Goal: Task Accomplishment & Management: Manage account settings

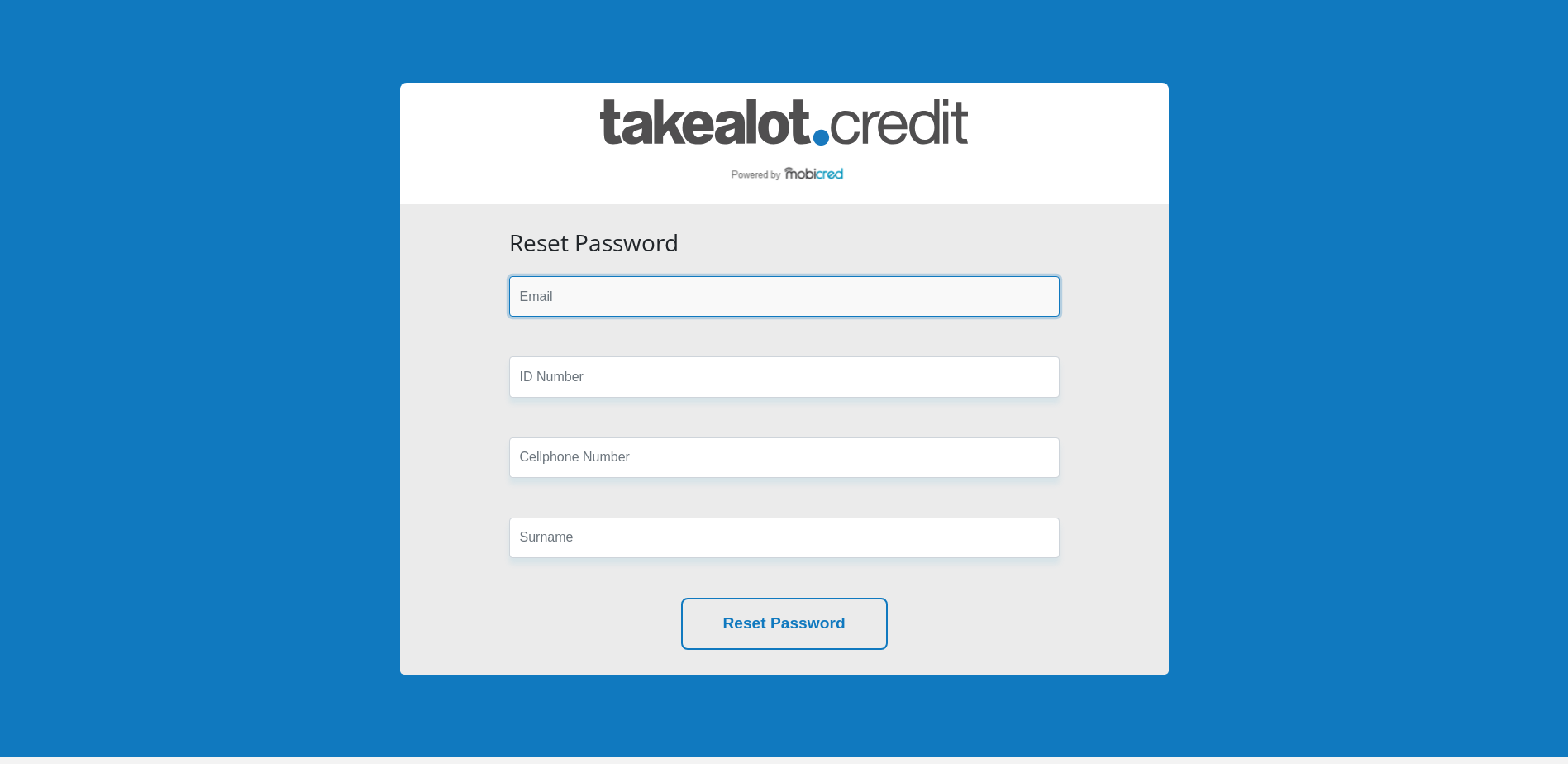
click at [610, 305] on input "email" at bounding box center [785, 296] width 551 height 41
type input "[EMAIL_ADDRESS][DOMAIN_NAME]"
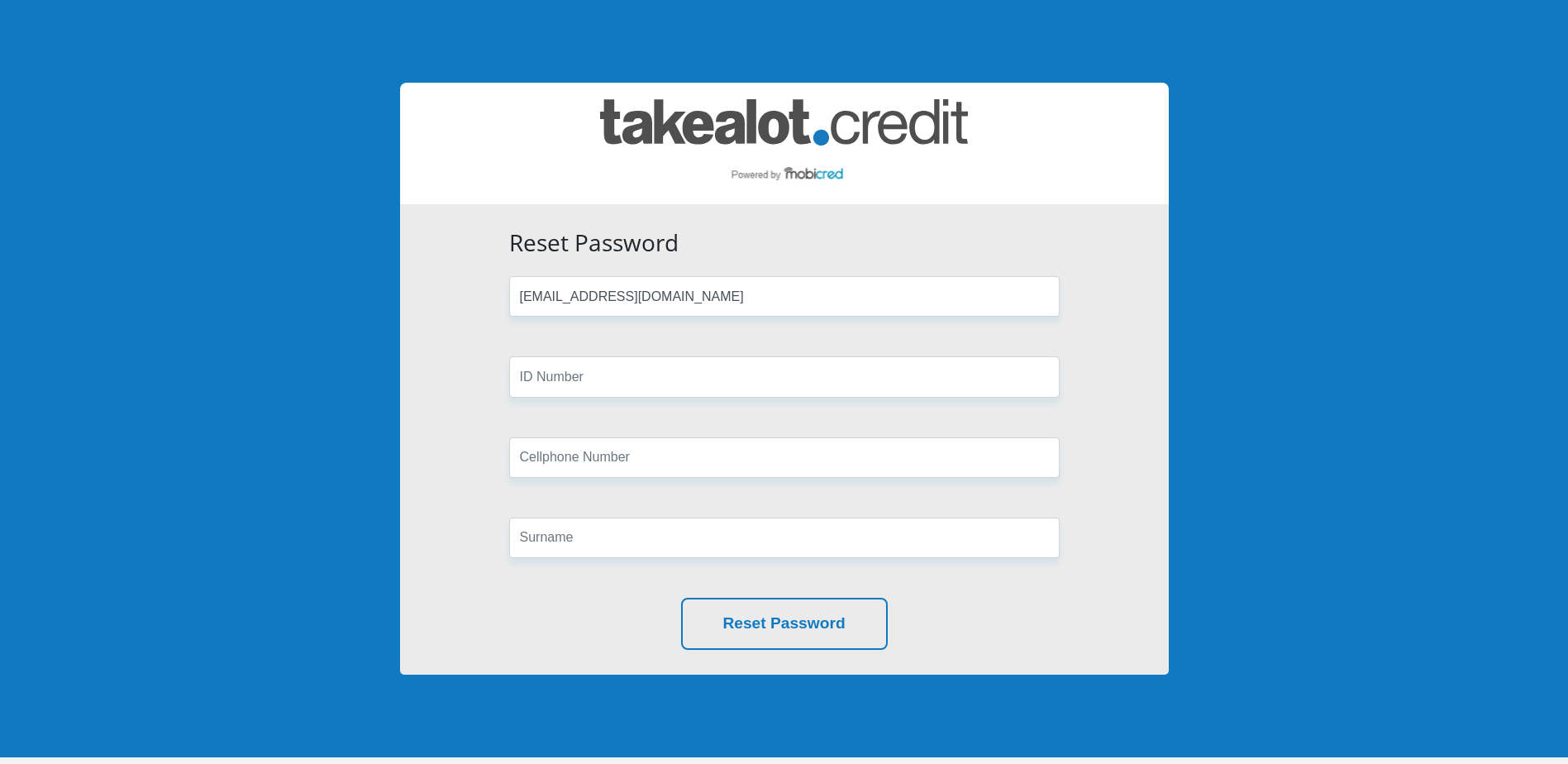
type input "0729352360"
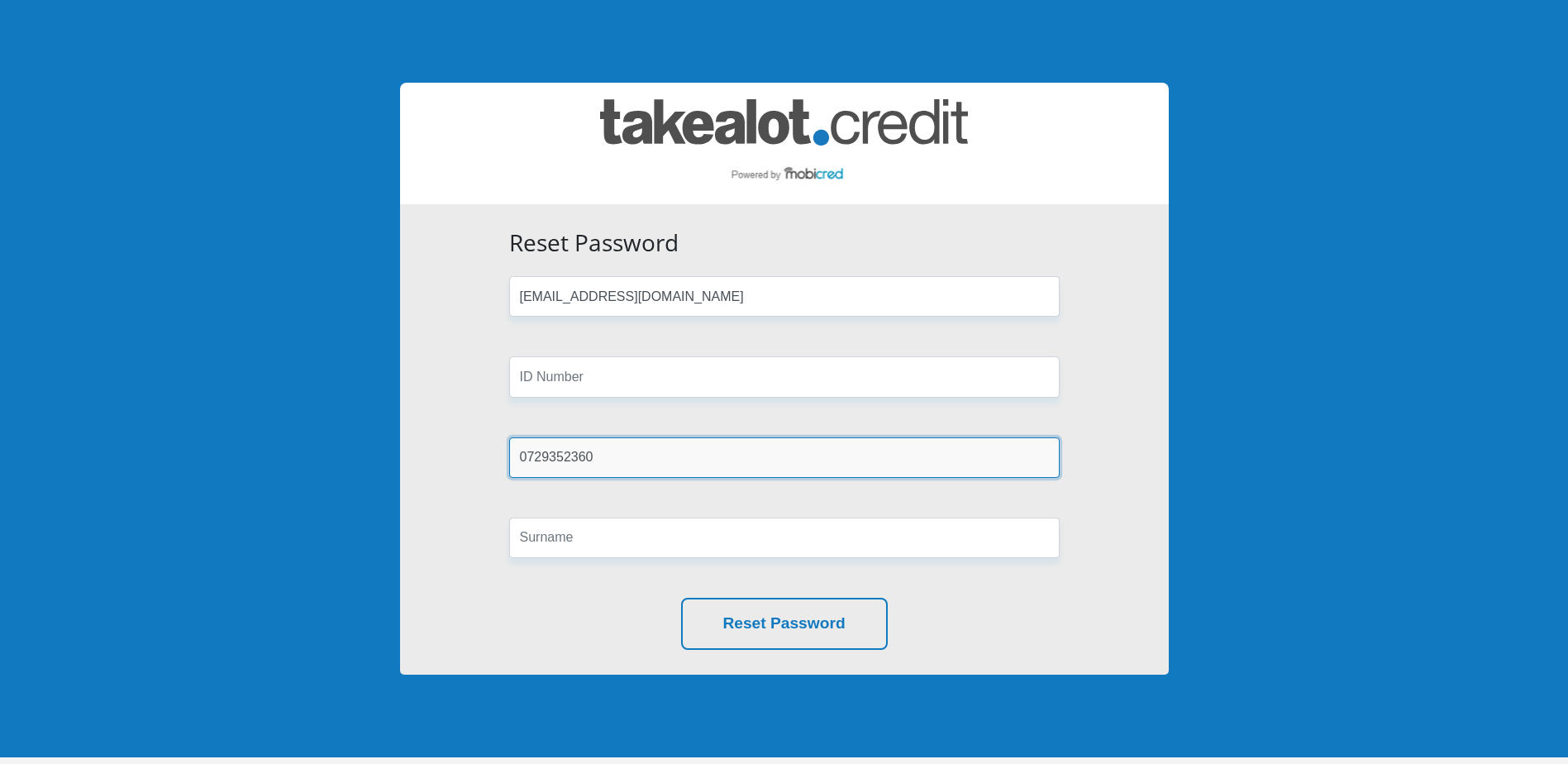
type input "Foord"
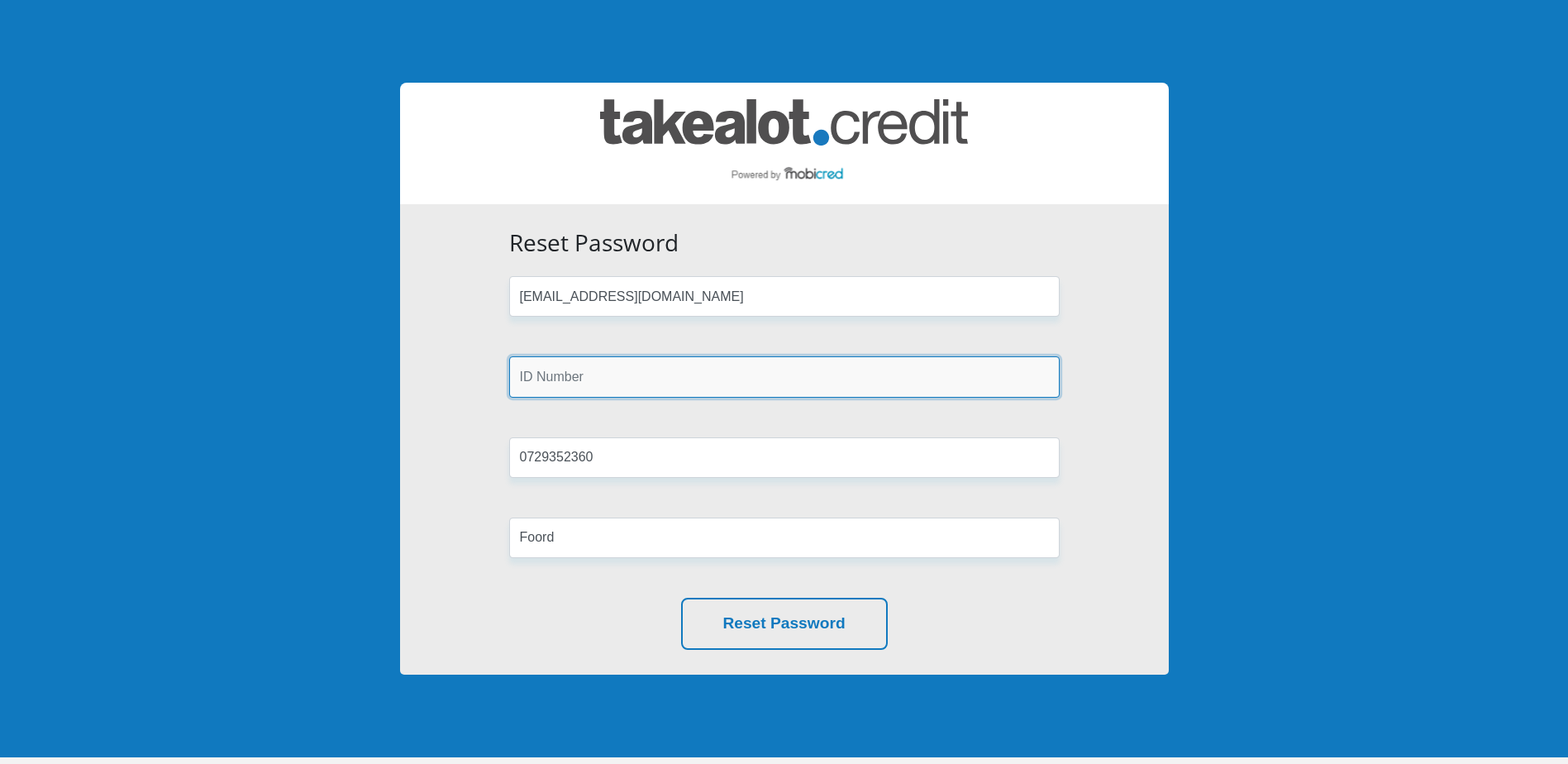
click at [620, 381] on input "text" at bounding box center [785, 376] width 551 height 41
type input "9603285084085"
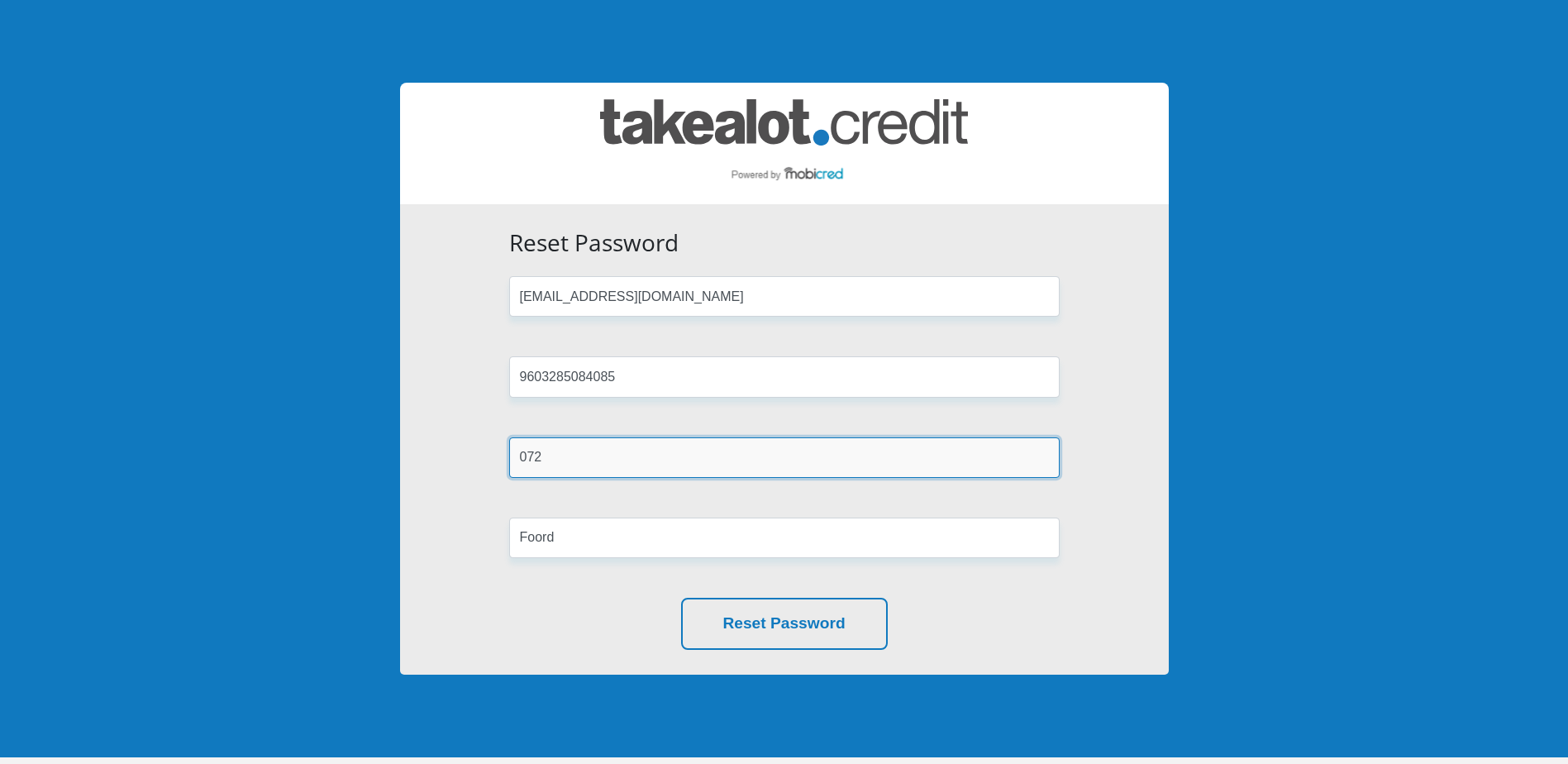
type input "0729352360"
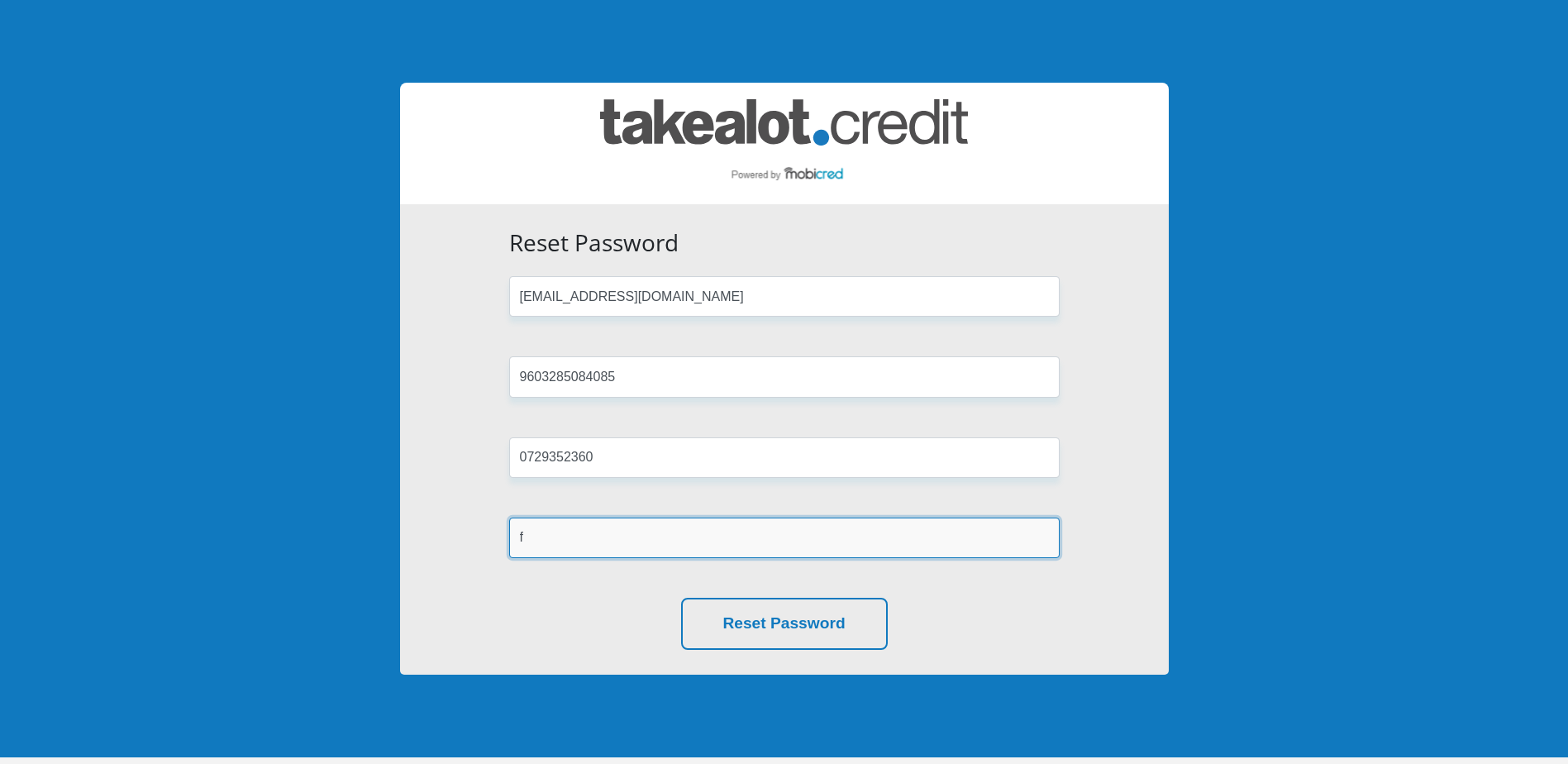
type input "Foord"
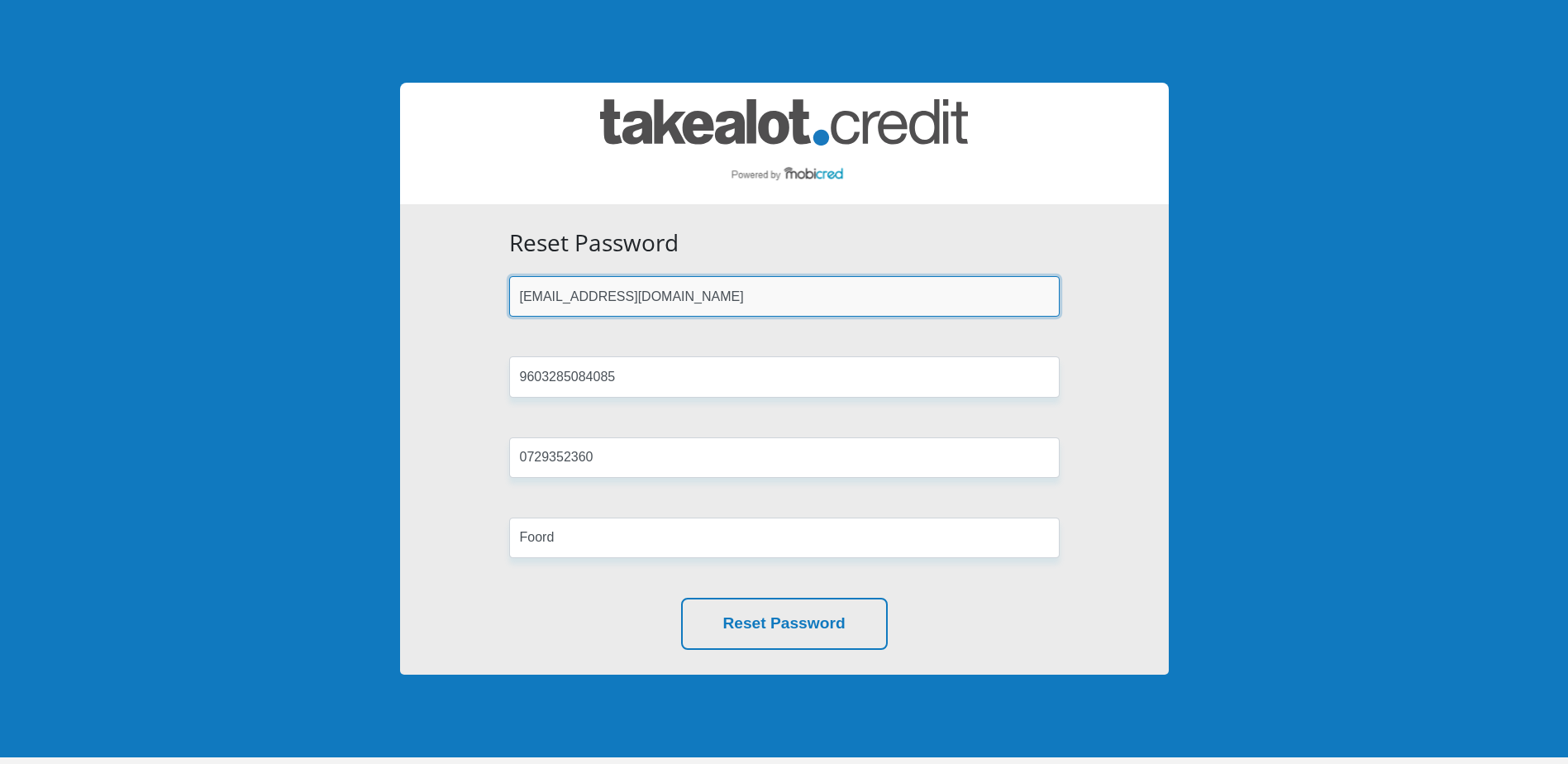
click at [749, 306] on input "FOORDIGNATIUS@GMAIL.COM" at bounding box center [785, 296] width 551 height 41
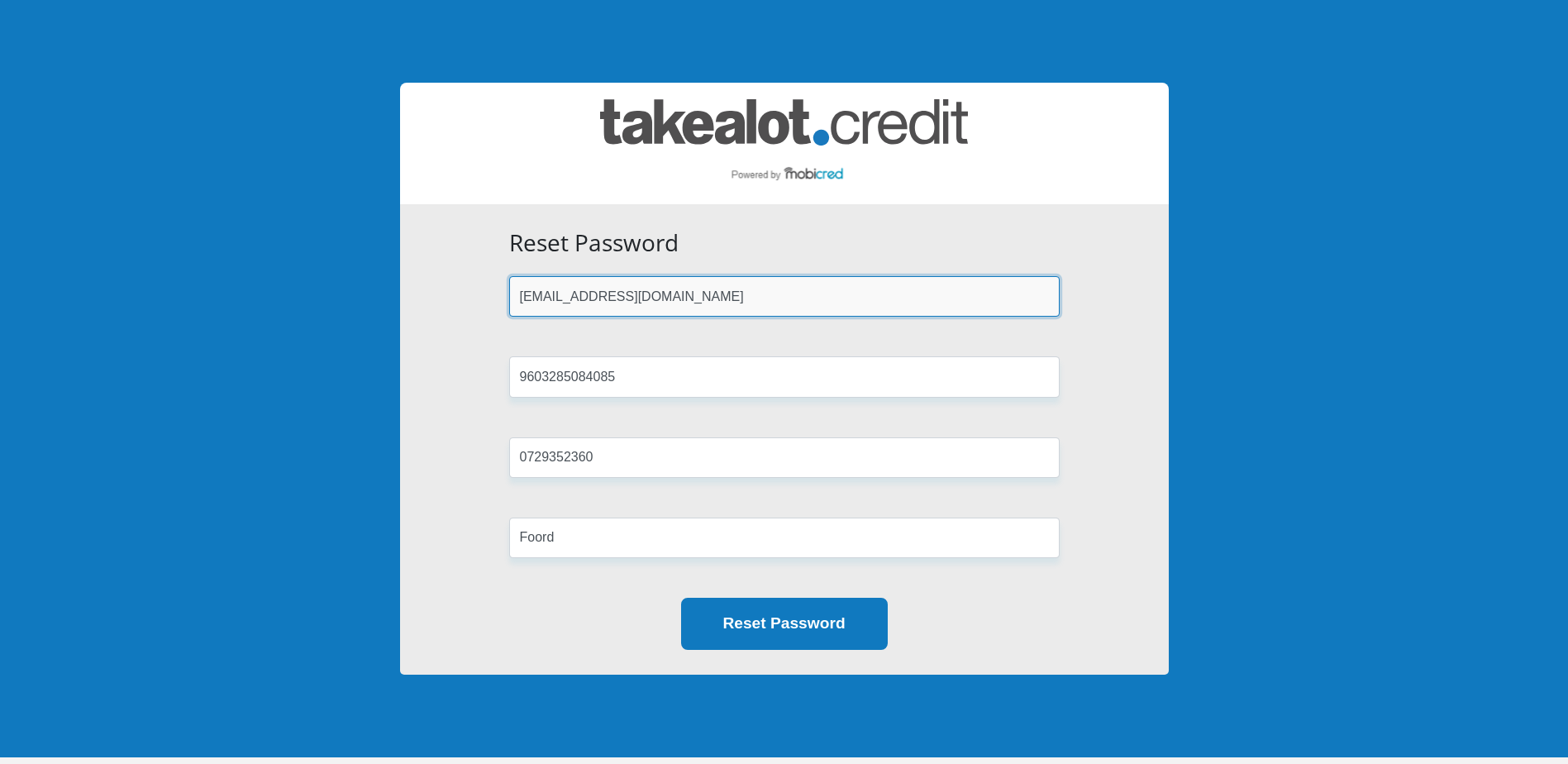
type input "FOORDIGNATIUS@GMAIL.COm"
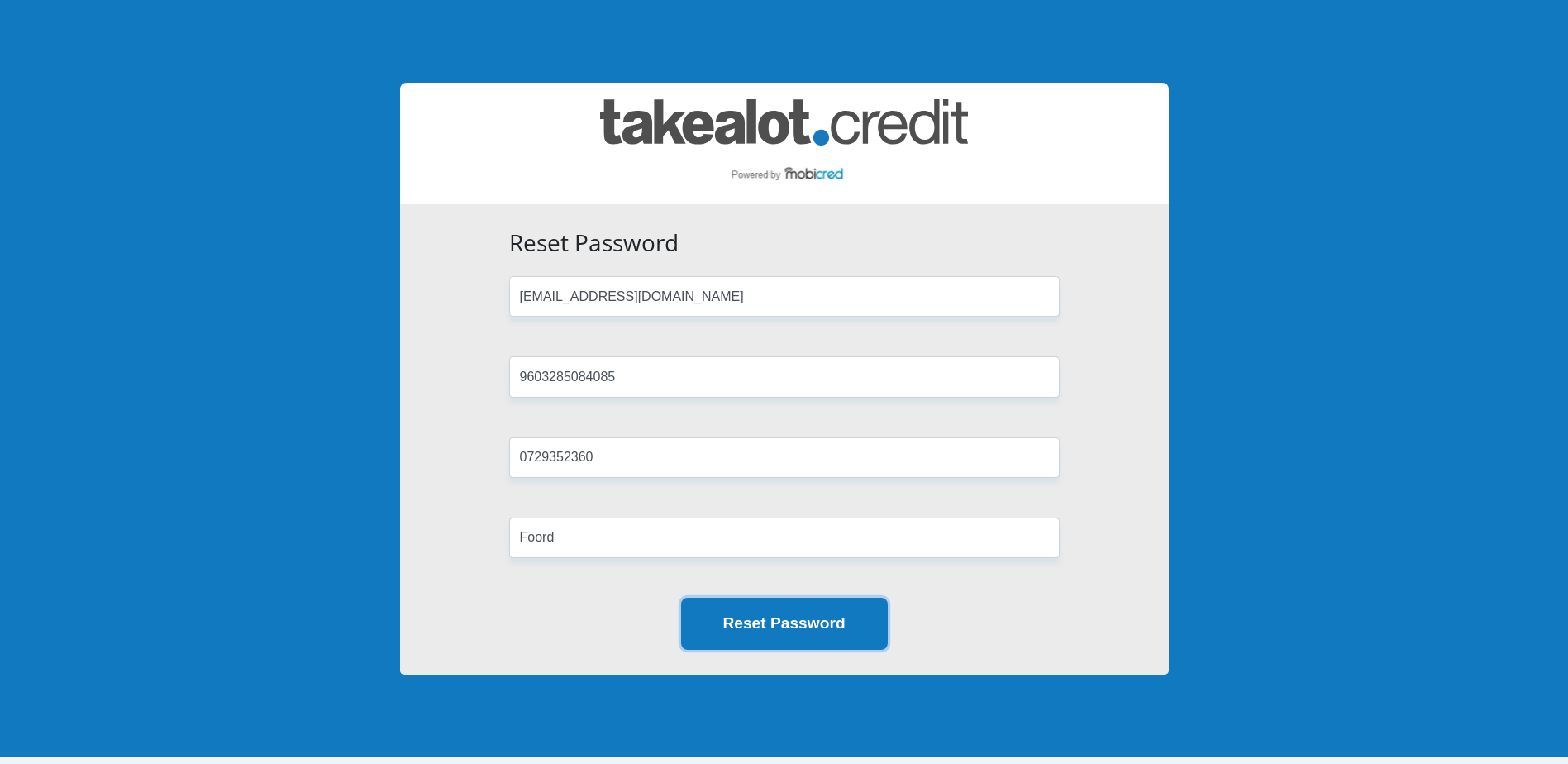
click at [764, 624] on button "Reset Password" at bounding box center [785, 623] width 207 height 52
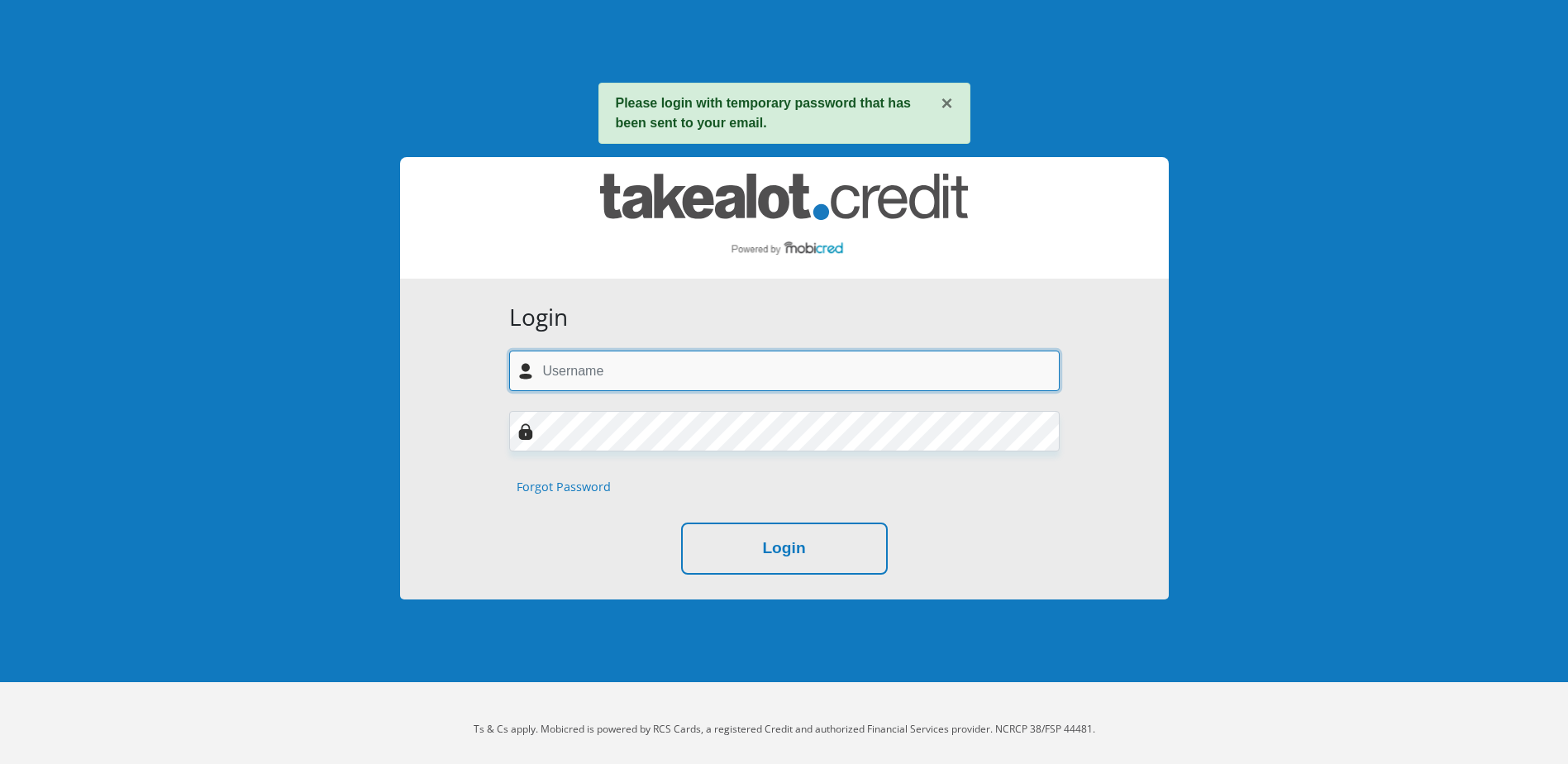
click at [589, 362] on input "text" at bounding box center [785, 371] width 551 height 41
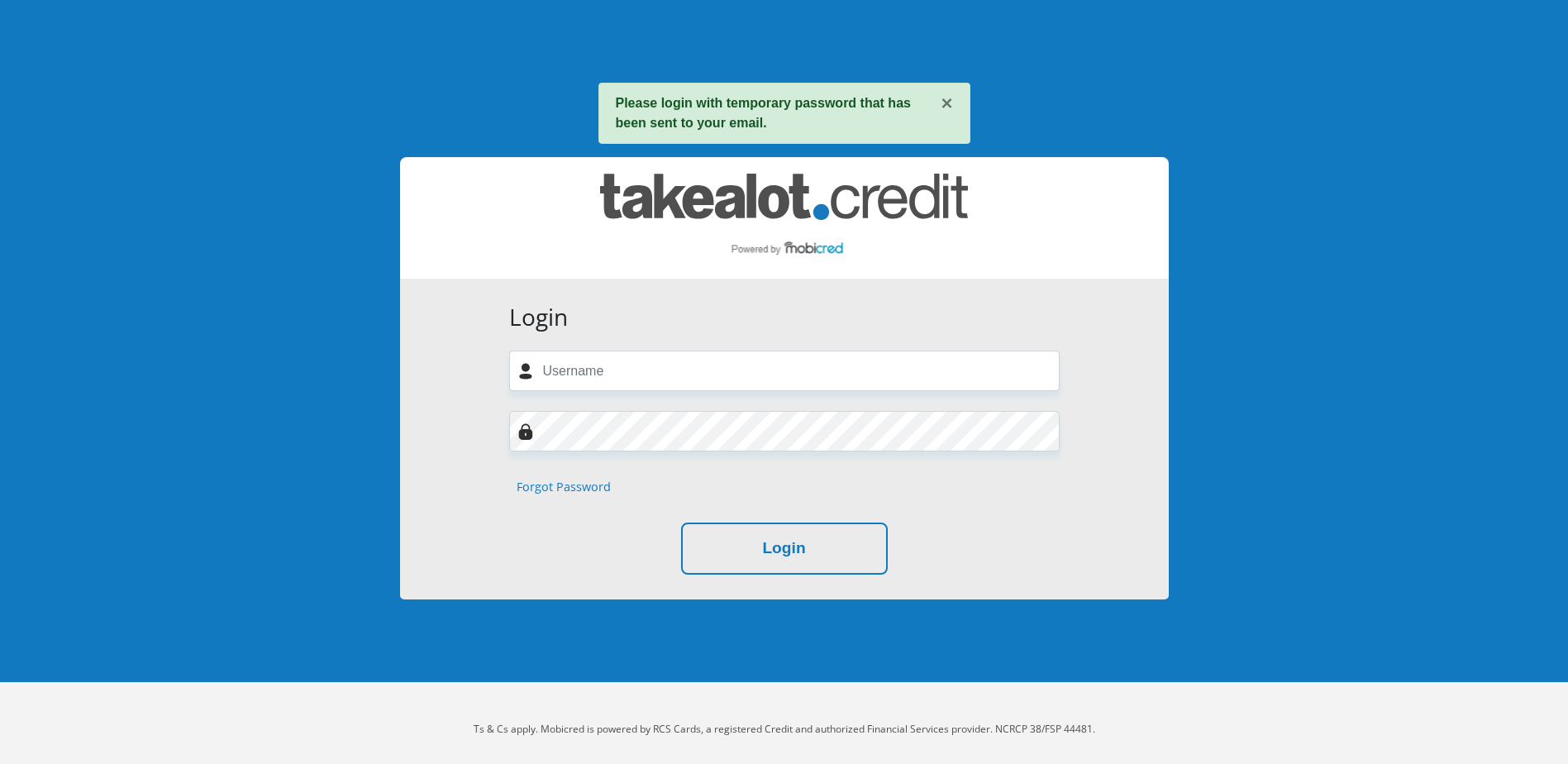
click at [841, 461] on form "Login Forgot Password Login" at bounding box center [784, 439] width 575 height 272
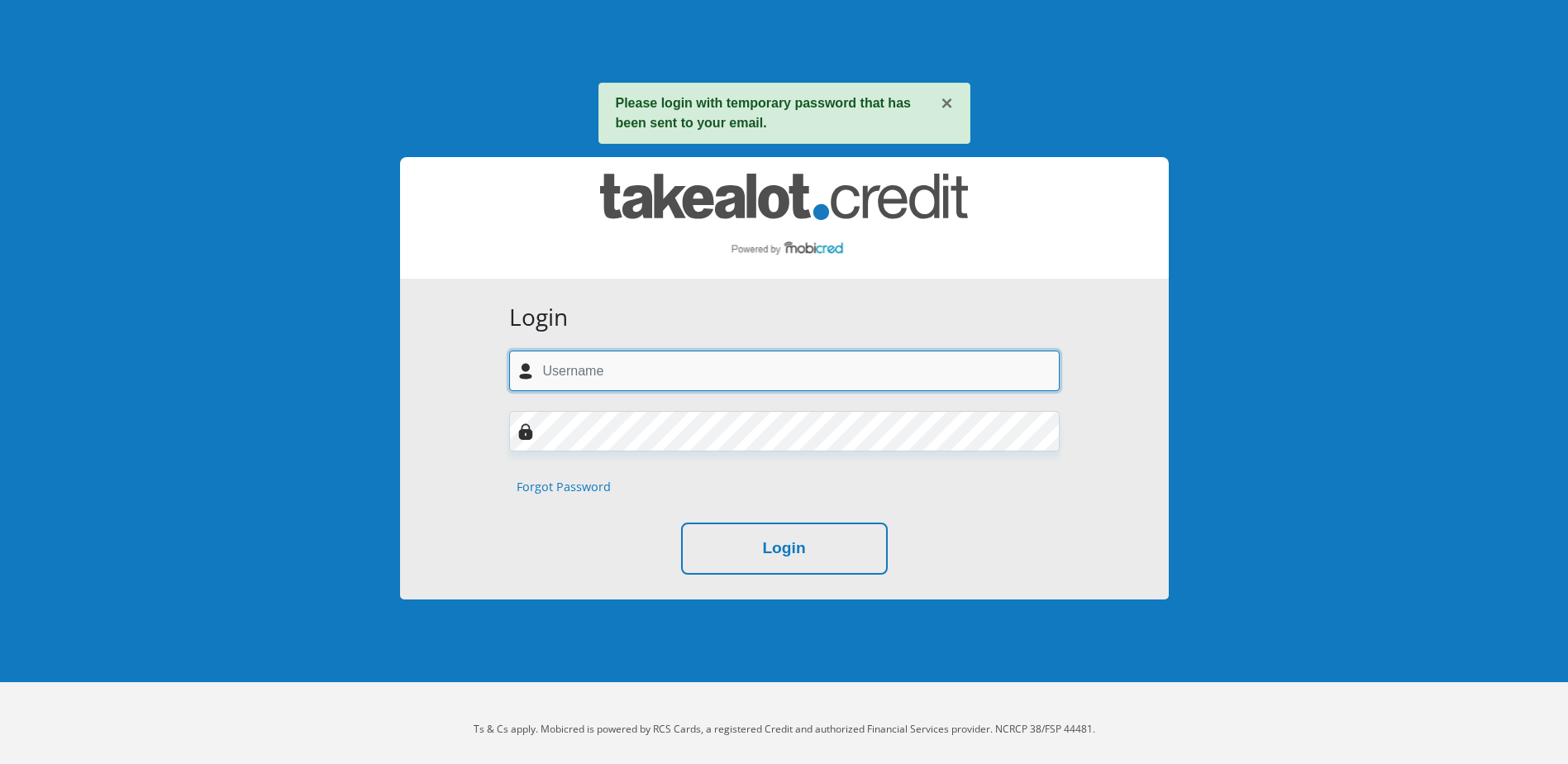
click at [693, 370] on input "text" at bounding box center [785, 371] width 551 height 41
type input "[EMAIL_ADDRESS][DOMAIN_NAME]"
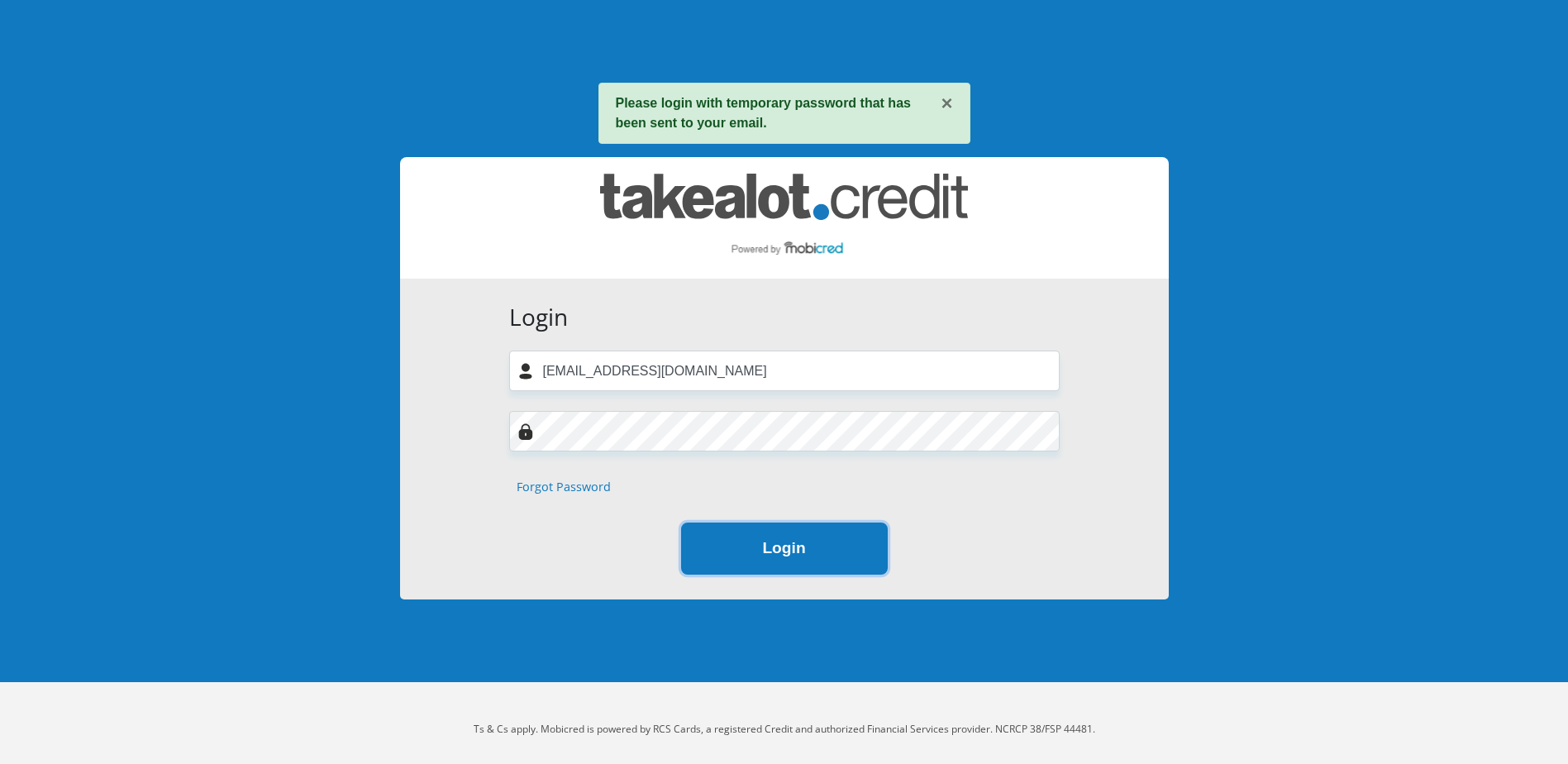
click at [876, 551] on button "Login" at bounding box center [785, 548] width 207 height 52
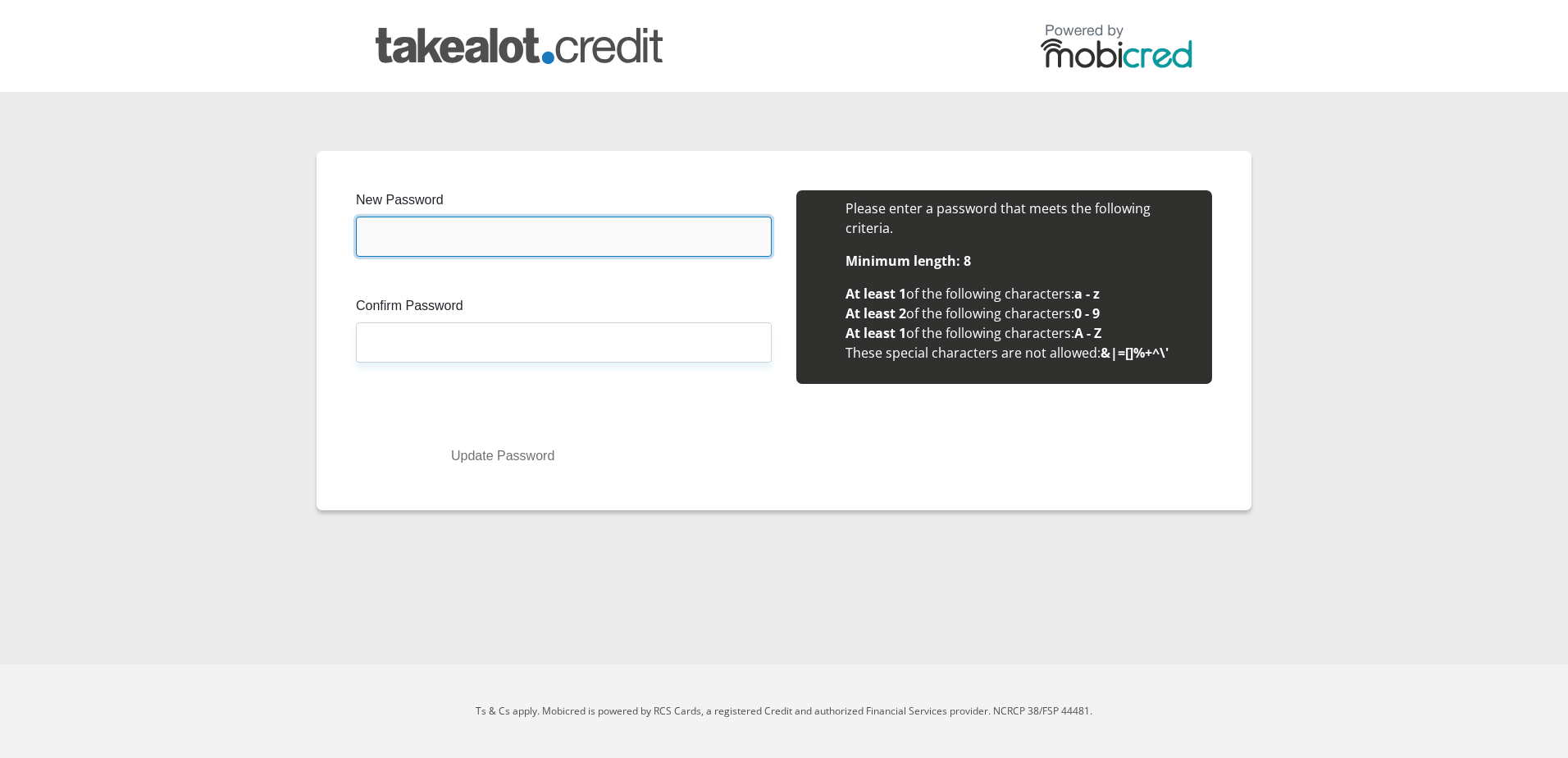
click at [387, 242] on input "New Password" at bounding box center [563, 236] width 415 height 41
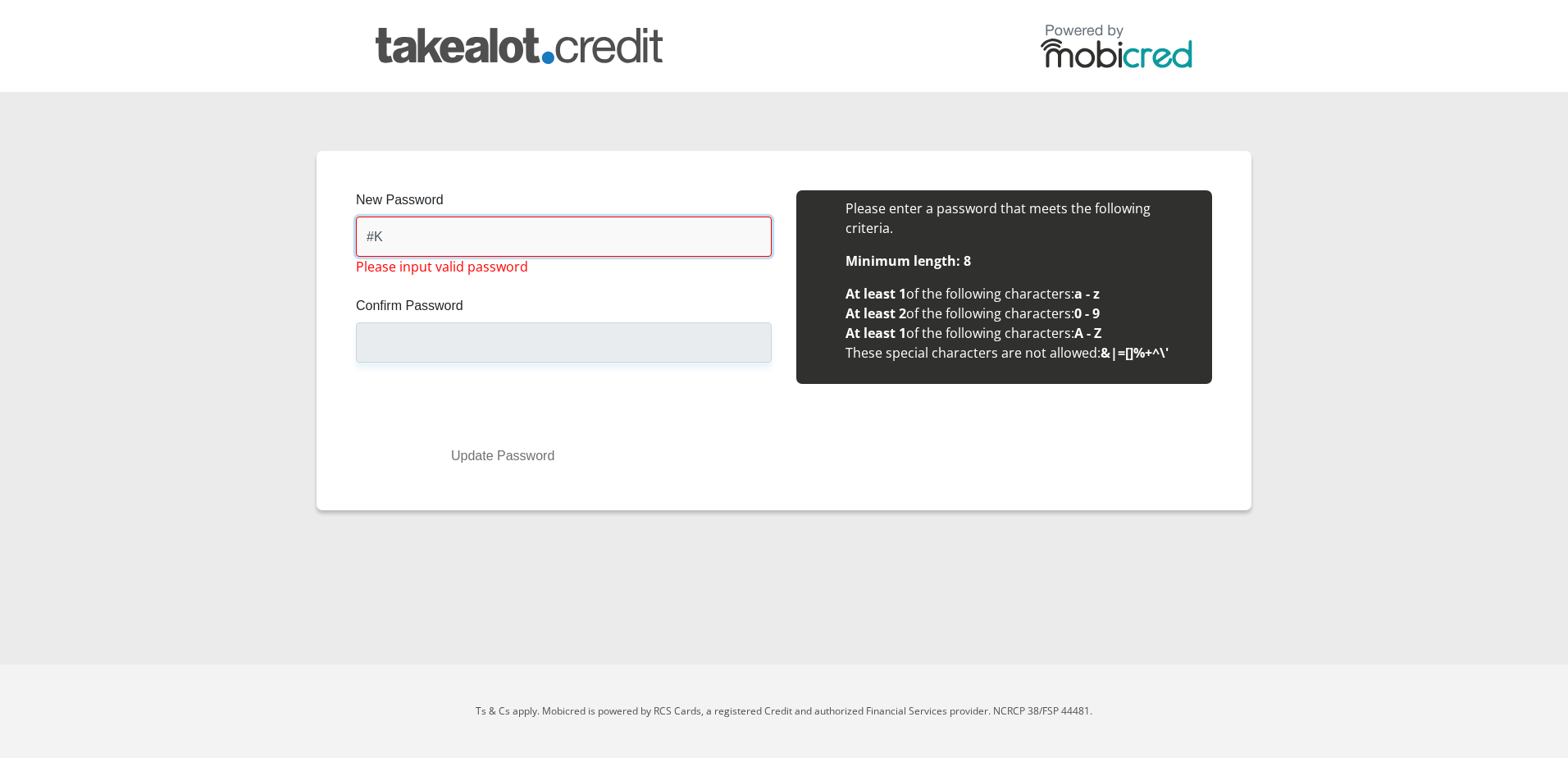
type input "#"
type input "@"
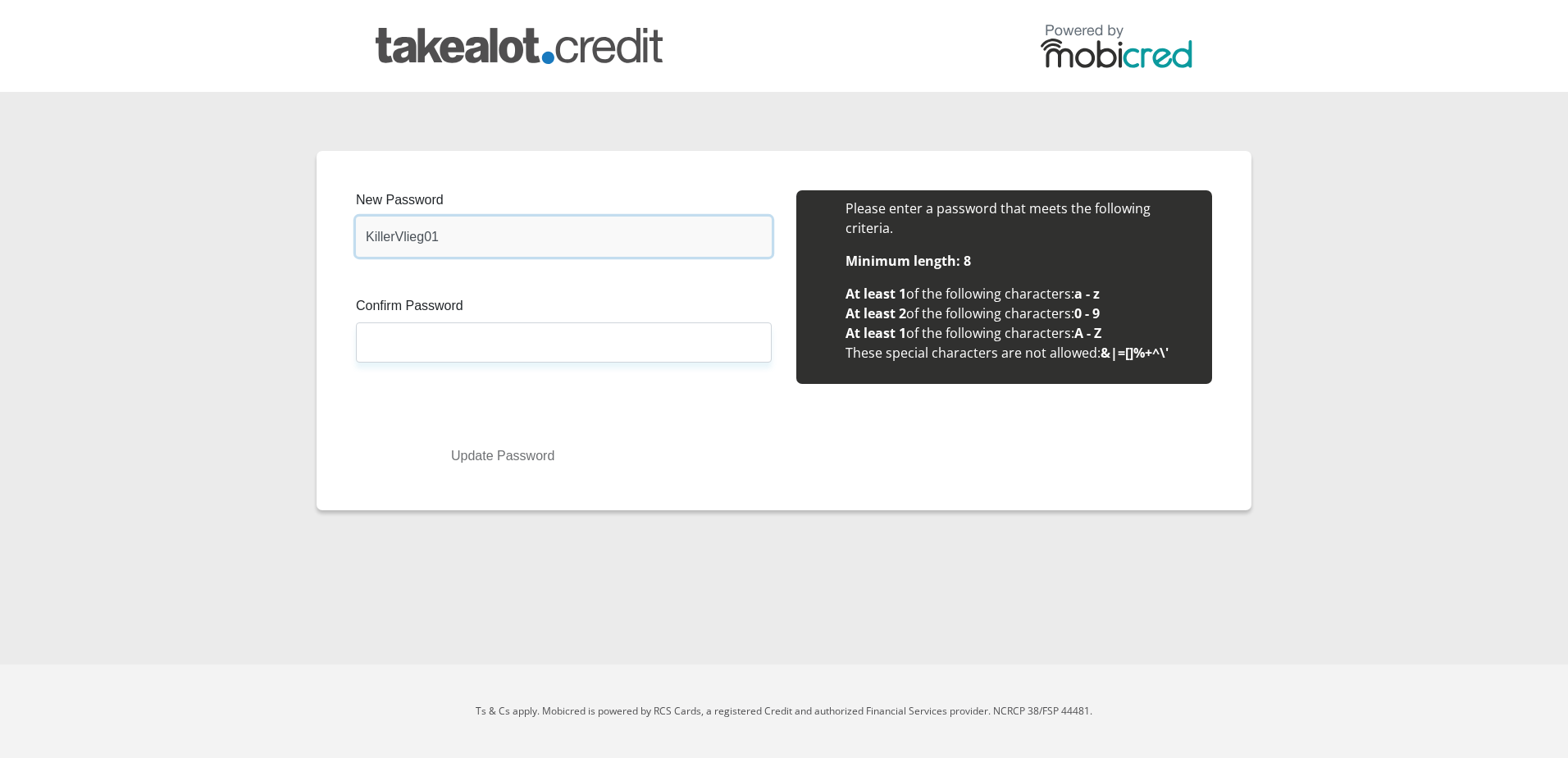
type input "KillerVlieg01"
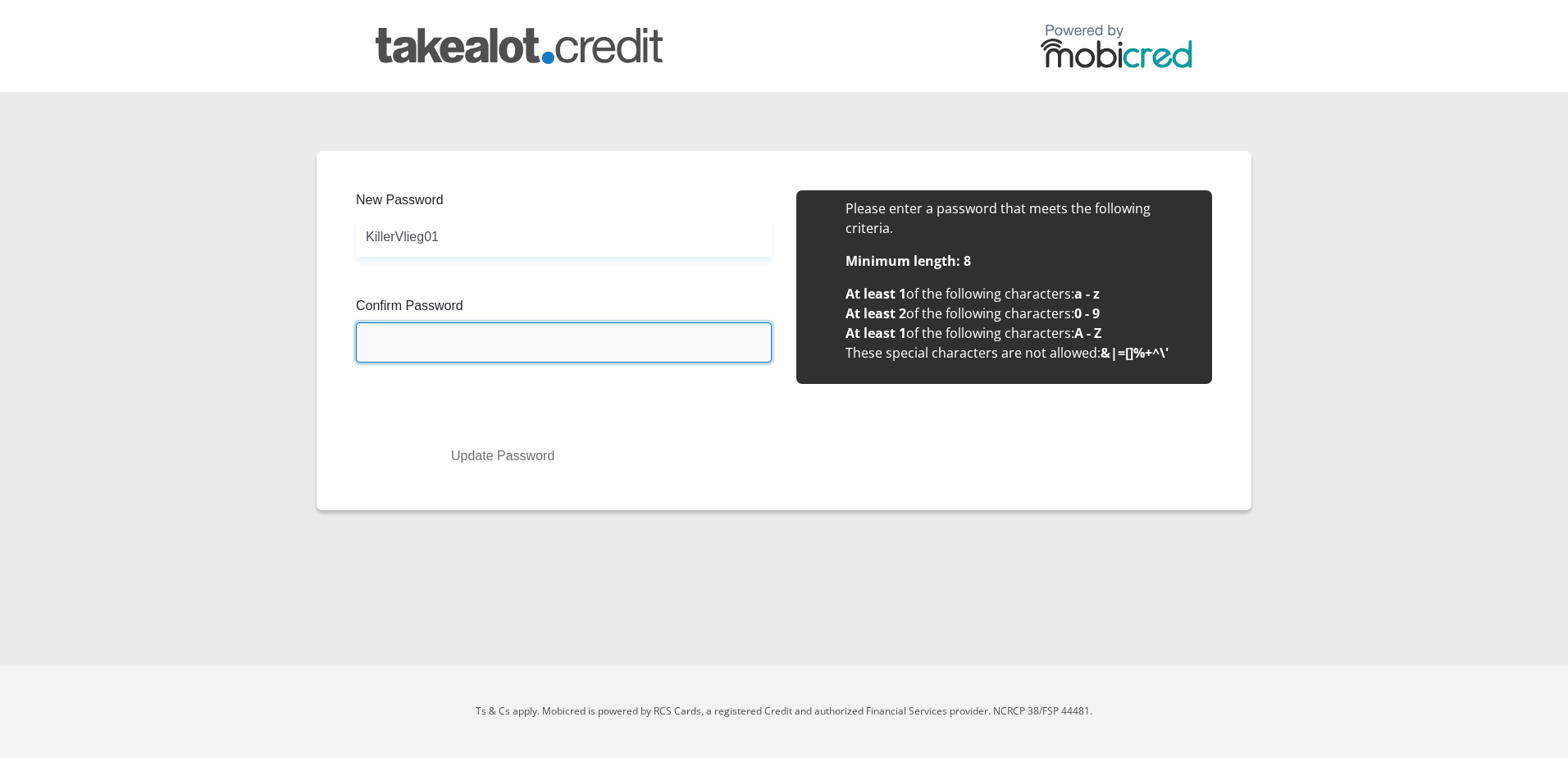
click at [397, 352] on input "Confirm Password" at bounding box center [563, 342] width 415 height 41
type input "KillerVlieg01"
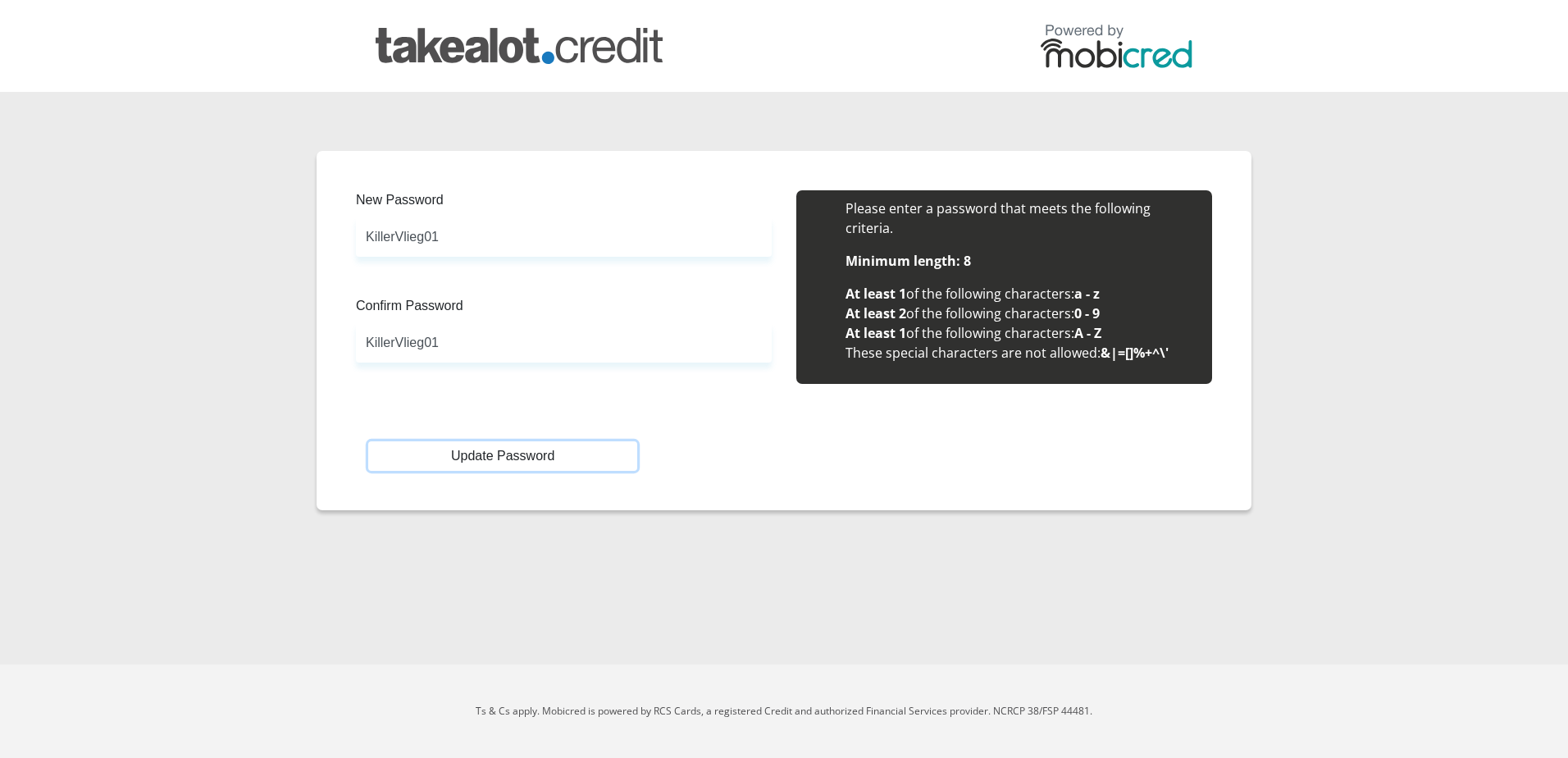
click at [525, 461] on button "Update Password" at bounding box center [503, 456] width 269 height 30
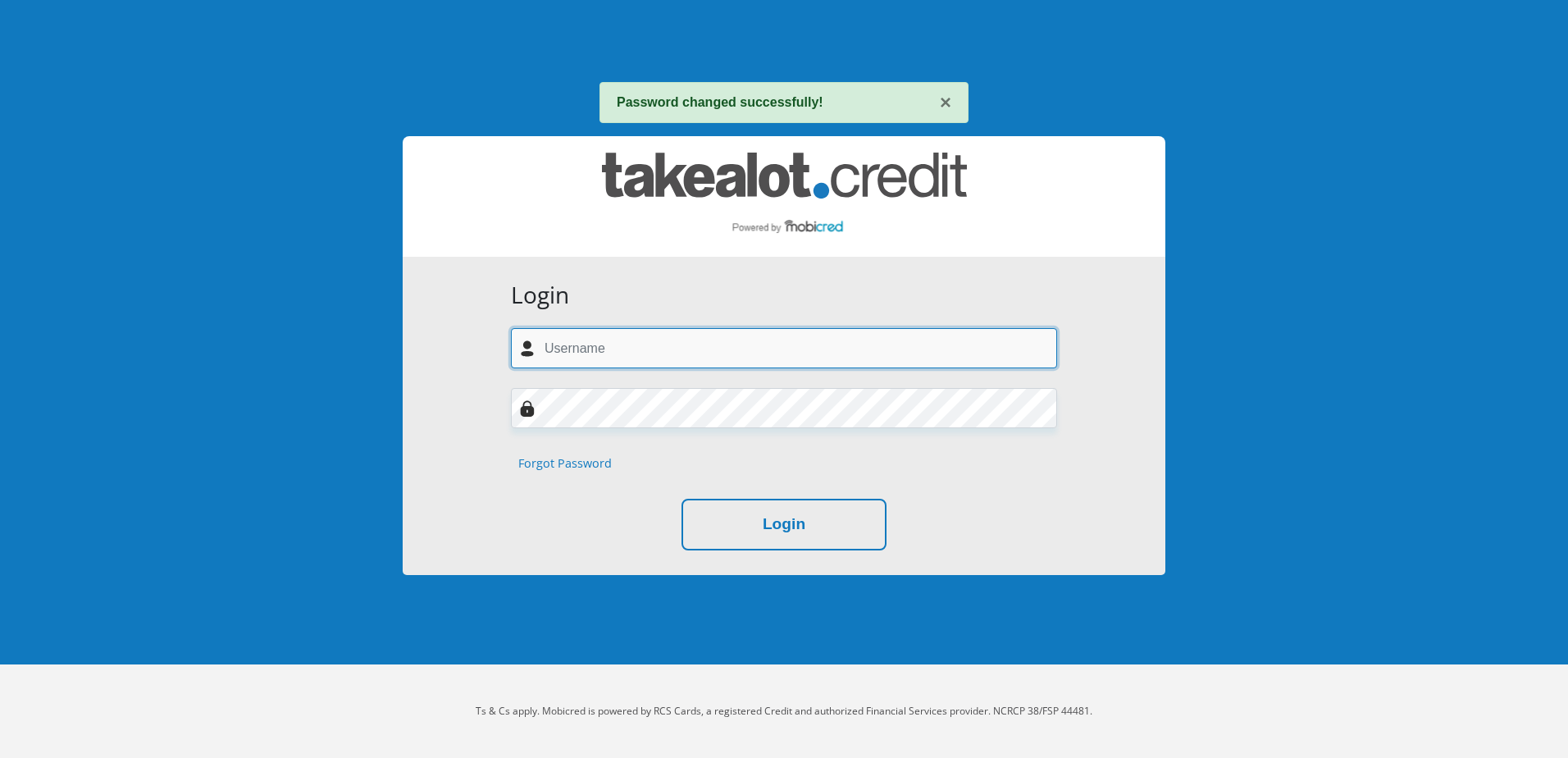
drag, startPoint x: 593, startPoint y: 348, endPoint x: 597, endPoint y: 362, distance: 14.6
click at [593, 348] on input "text" at bounding box center [784, 348] width 546 height 41
type input "[EMAIL_ADDRESS][DOMAIN_NAME]"
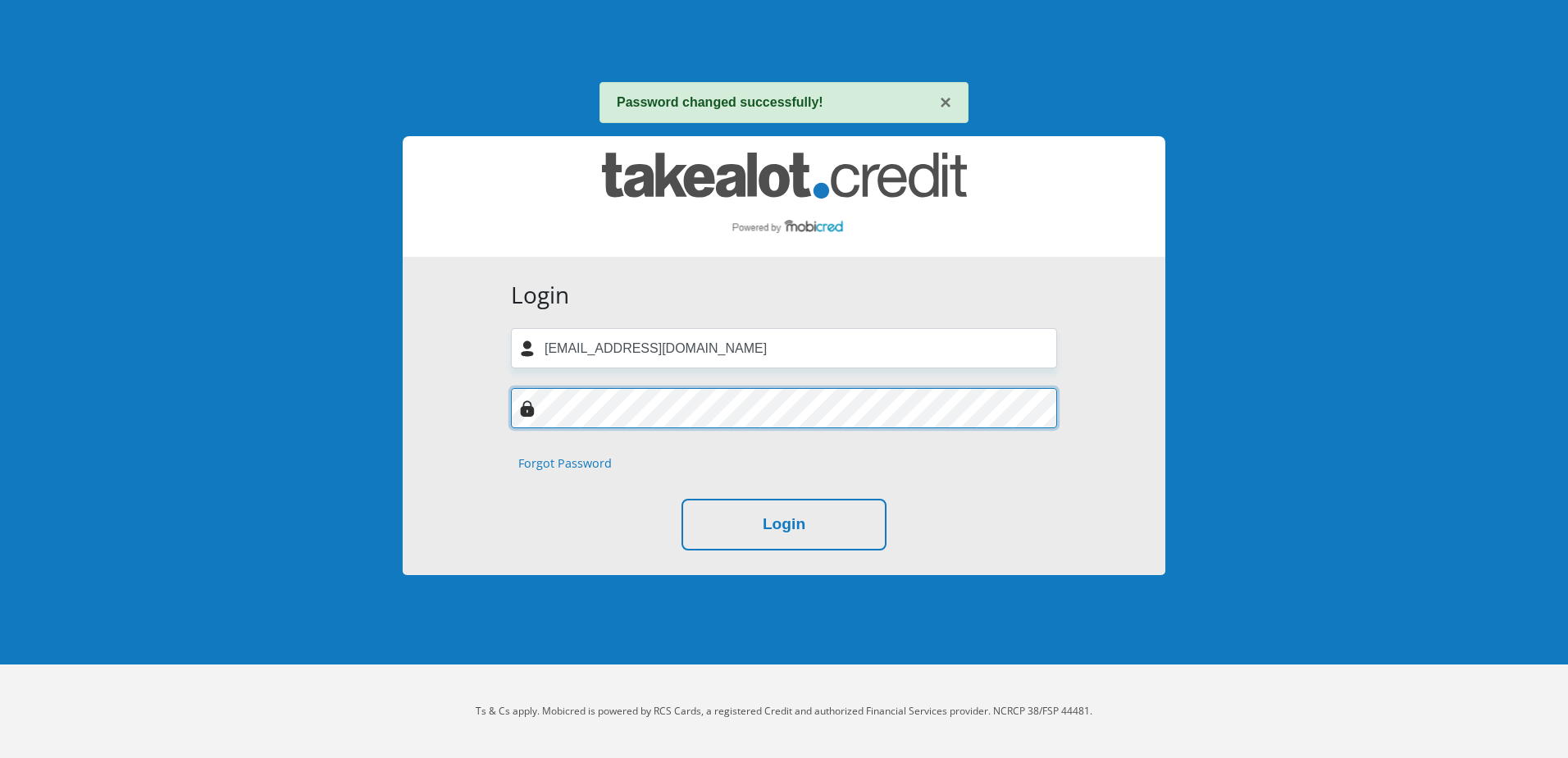
click at [488, 415] on div "Login FOORDIGNATIUS@GMAIL.COM Forgot Password Login" at bounding box center [784, 416] width 762 height 318
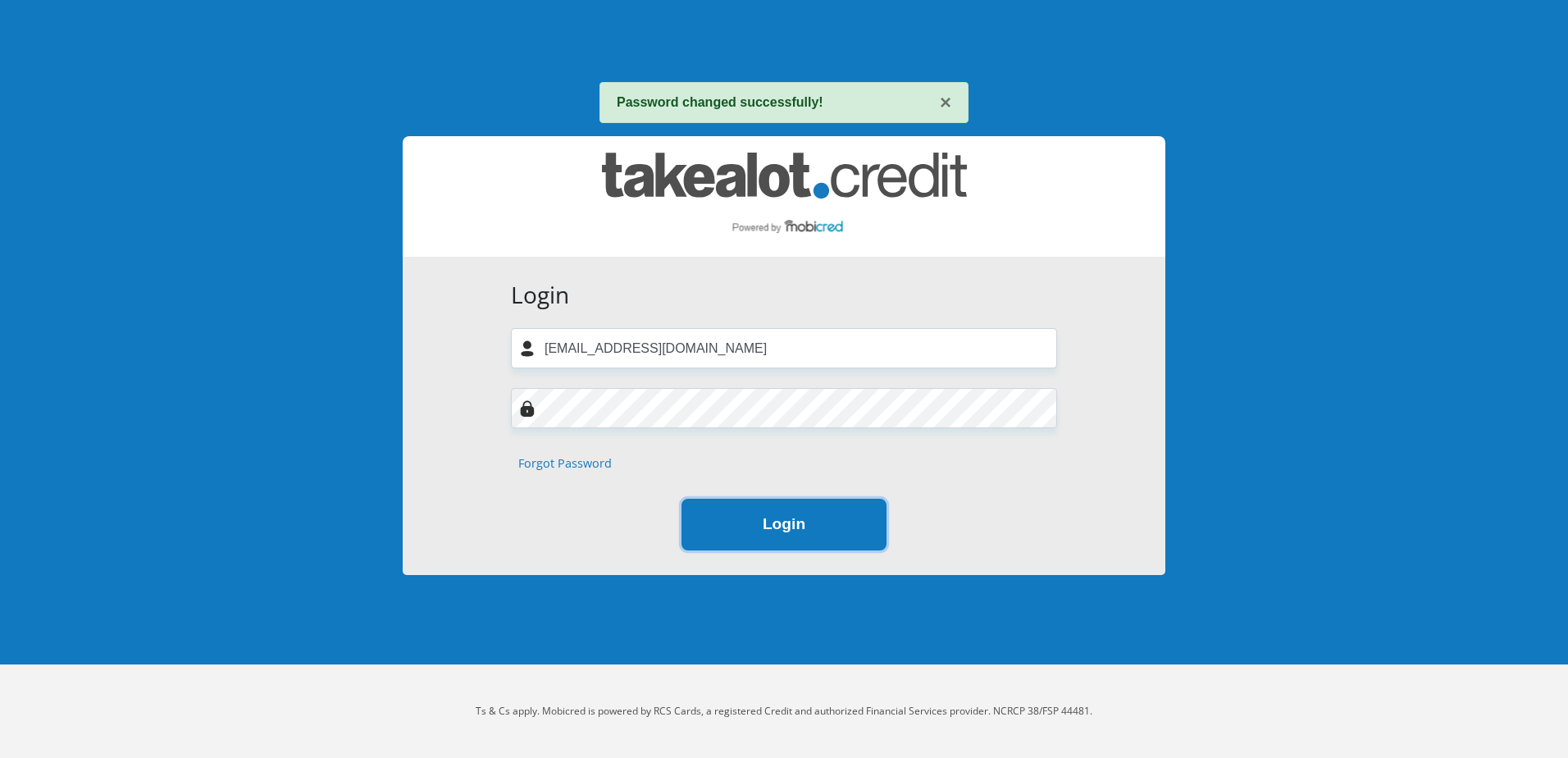
click at [863, 536] on button "Login" at bounding box center [784, 524] width 205 height 51
